Goal: Task Accomplishment & Management: Use online tool/utility

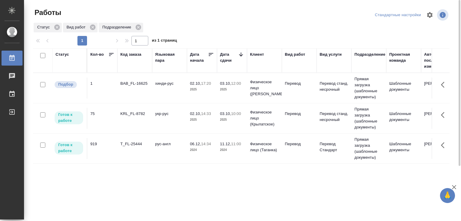
click at [161, 123] on td "укр-рус" at bounding box center [169, 118] width 35 height 21
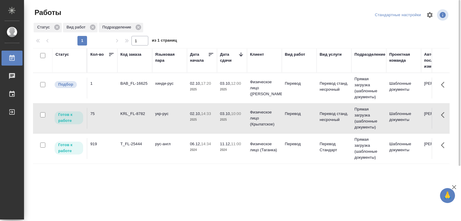
click at [161, 123] on td "укр-рус" at bounding box center [169, 118] width 35 height 21
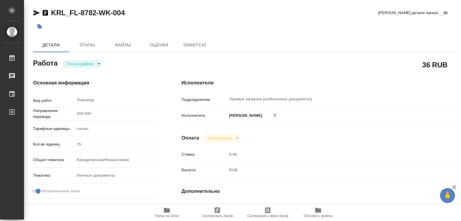
type textarea "x"
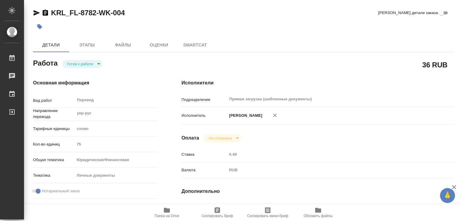
type textarea "x"
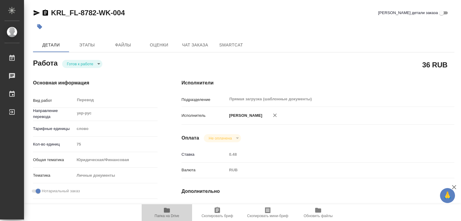
click at [169, 213] on icon "button" at bounding box center [166, 210] width 7 height 7
type textarea "x"
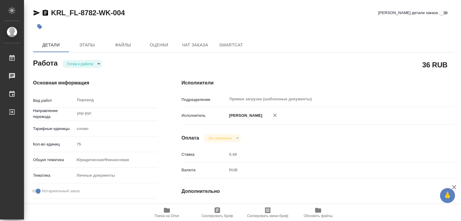
type textarea "x"
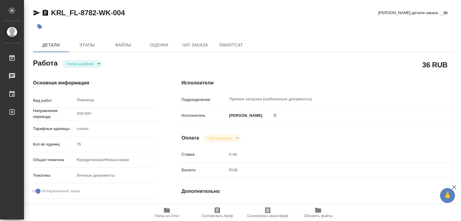
type textarea "x"
